Goal: Book appointment/travel/reservation

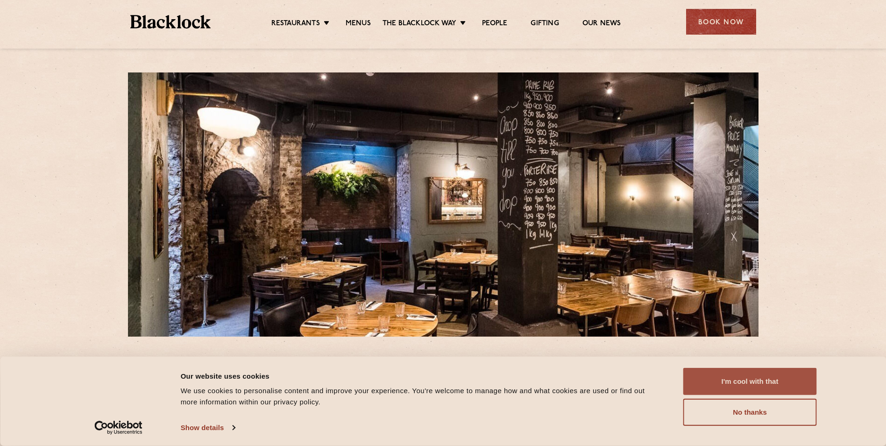
click at [747, 385] on button "I'm cool with that" at bounding box center [751, 381] width 134 height 27
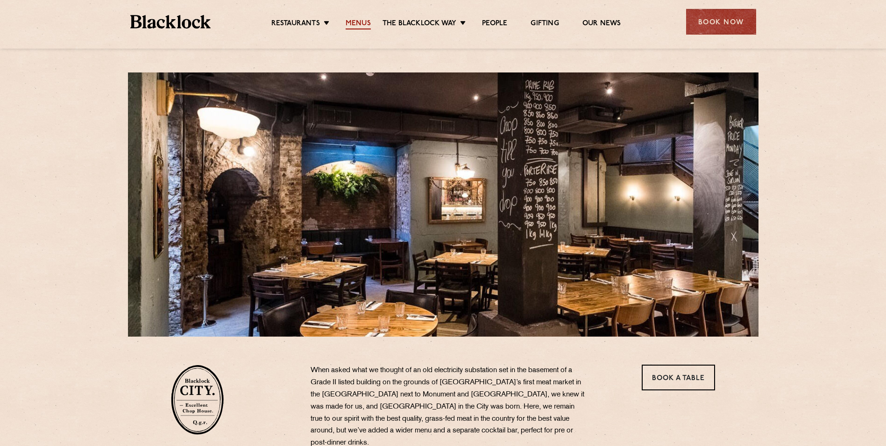
click at [356, 19] on link "Menus" at bounding box center [358, 24] width 25 height 10
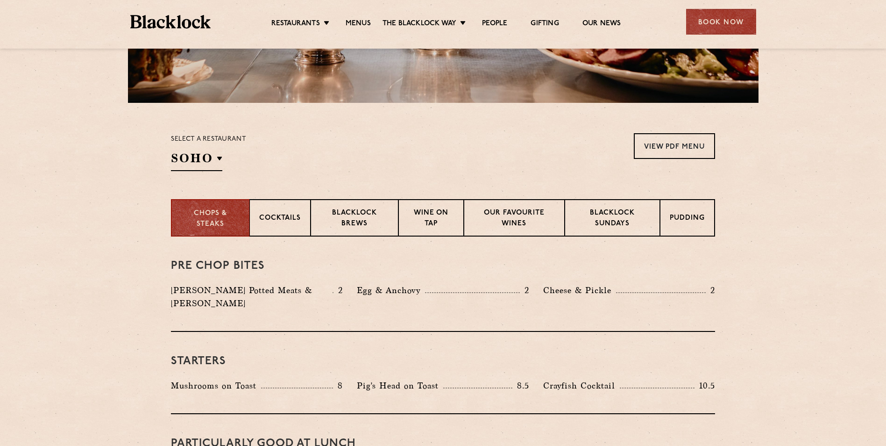
scroll to position [280, 0]
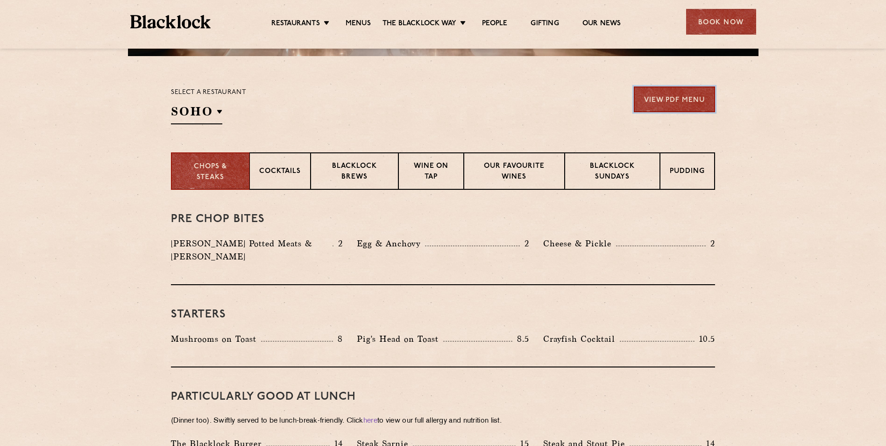
click at [681, 91] on link "View PDF Menu" at bounding box center [674, 99] width 81 height 26
click at [294, 175] on p "Cocktails" at bounding box center [280, 172] width 42 height 12
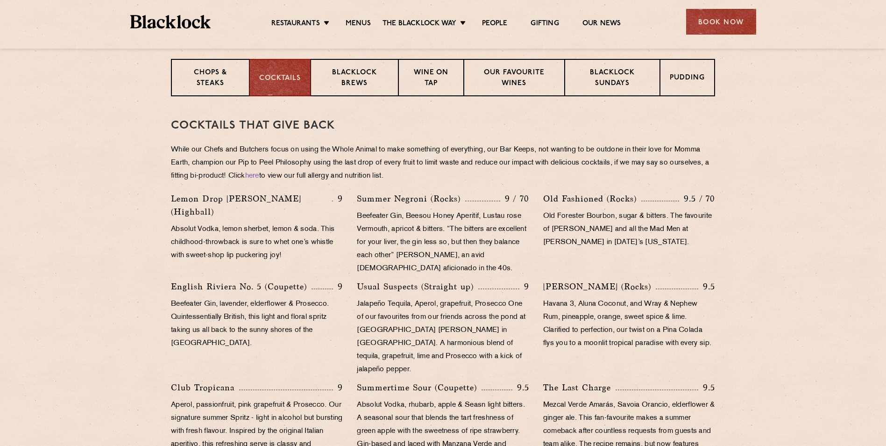
scroll to position [327, 0]
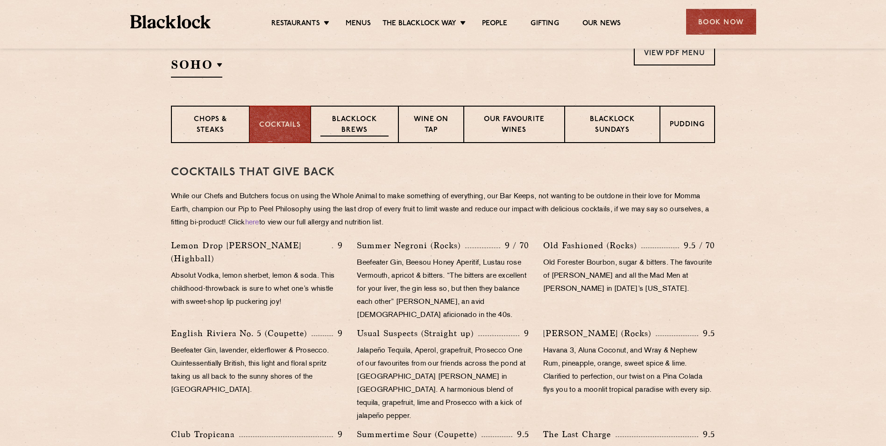
click at [365, 122] on p "Blacklock Brews" at bounding box center [355, 125] width 68 height 22
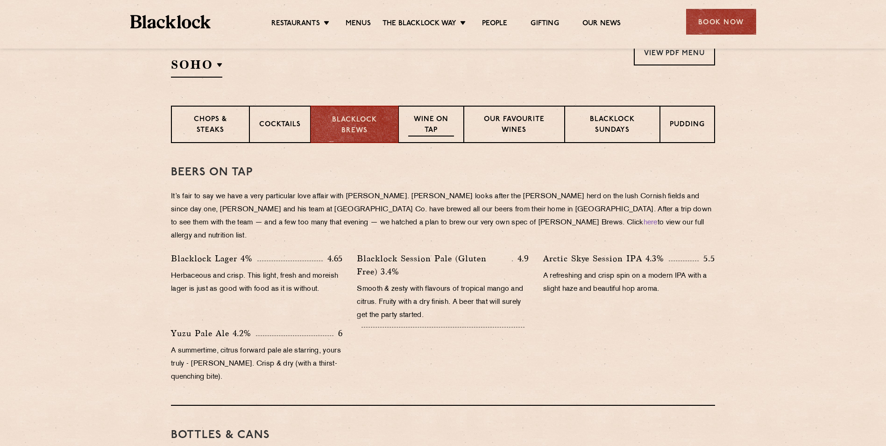
click at [437, 136] on div "Wine on Tap" at bounding box center [431, 124] width 65 height 37
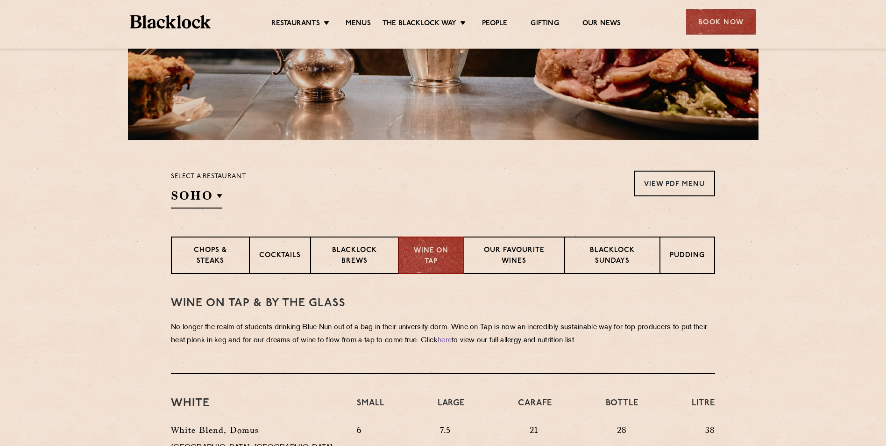
scroll to position [187, 0]
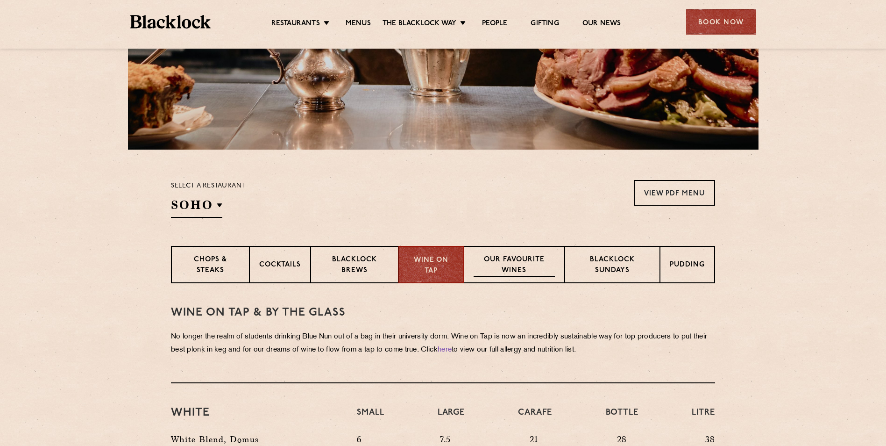
click at [515, 263] on p "Our favourite wines" at bounding box center [514, 266] width 81 height 22
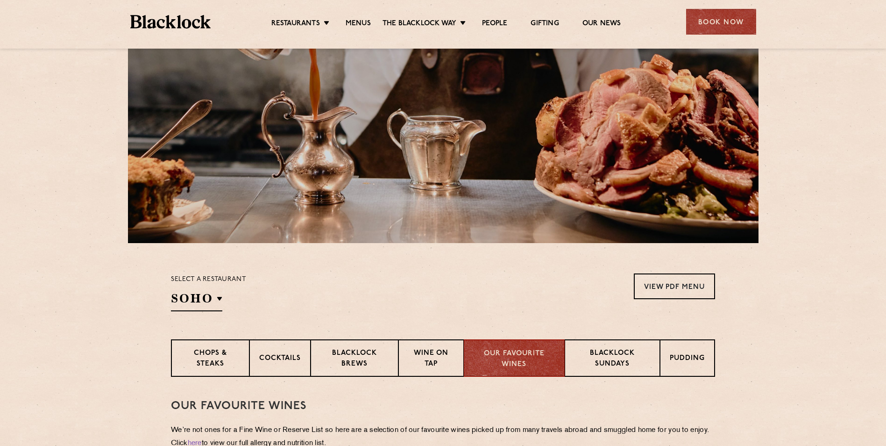
scroll to position [0, 0]
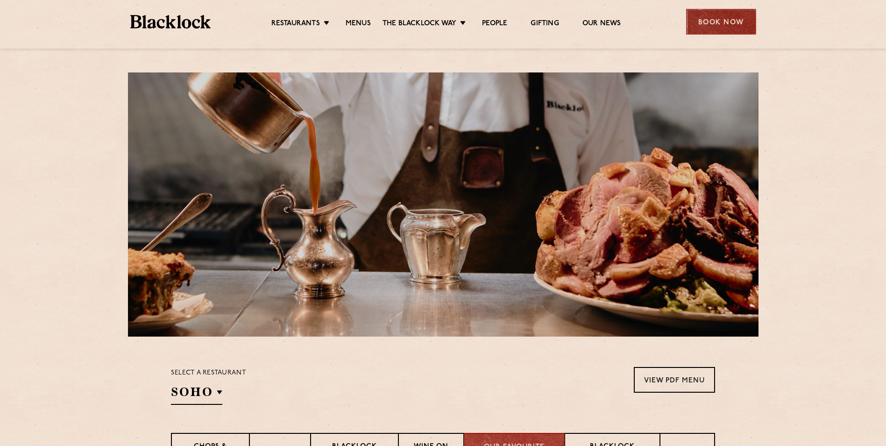
click at [729, 28] on div "Book Now" at bounding box center [721, 22] width 70 height 26
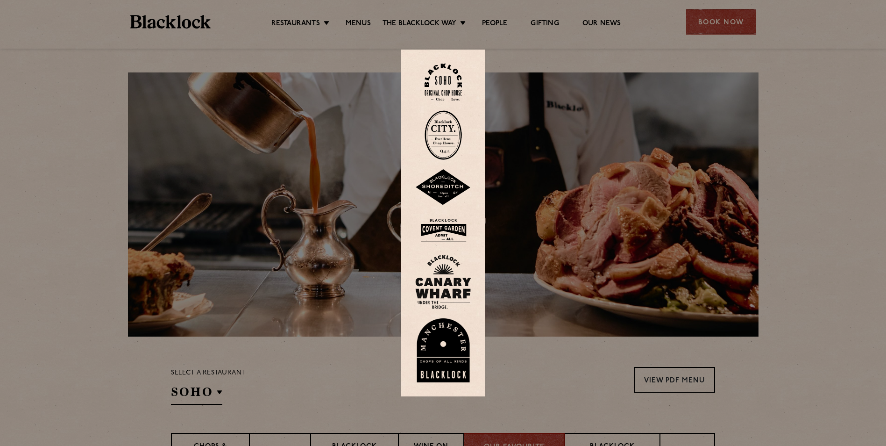
click at [444, 75] on img at bounding box center [443, 83] width 37 height 38
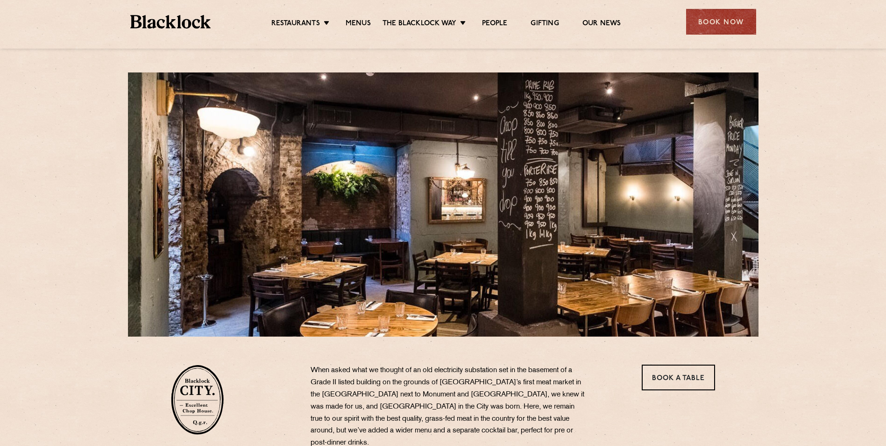
click at [705, 25] on div "Book Now" at bounding box center [721, 22] width 70 height 26
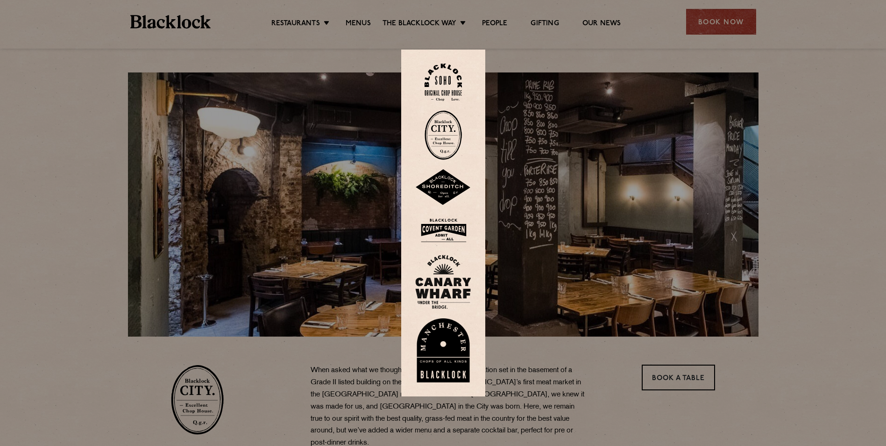
click at [455, 129] on img at bounding box center [443, 135] width 37 height 50
